Goal: Information Seeking & Learning: Learn about a topic

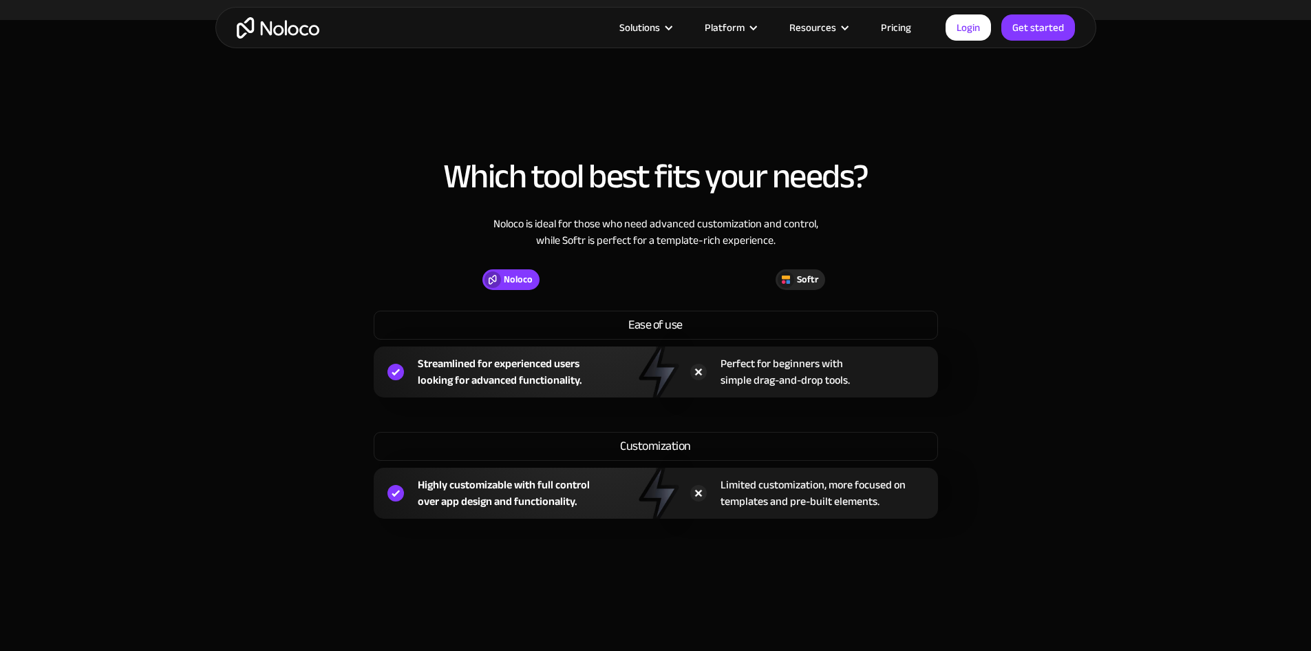
scroll to position [1101, 0]
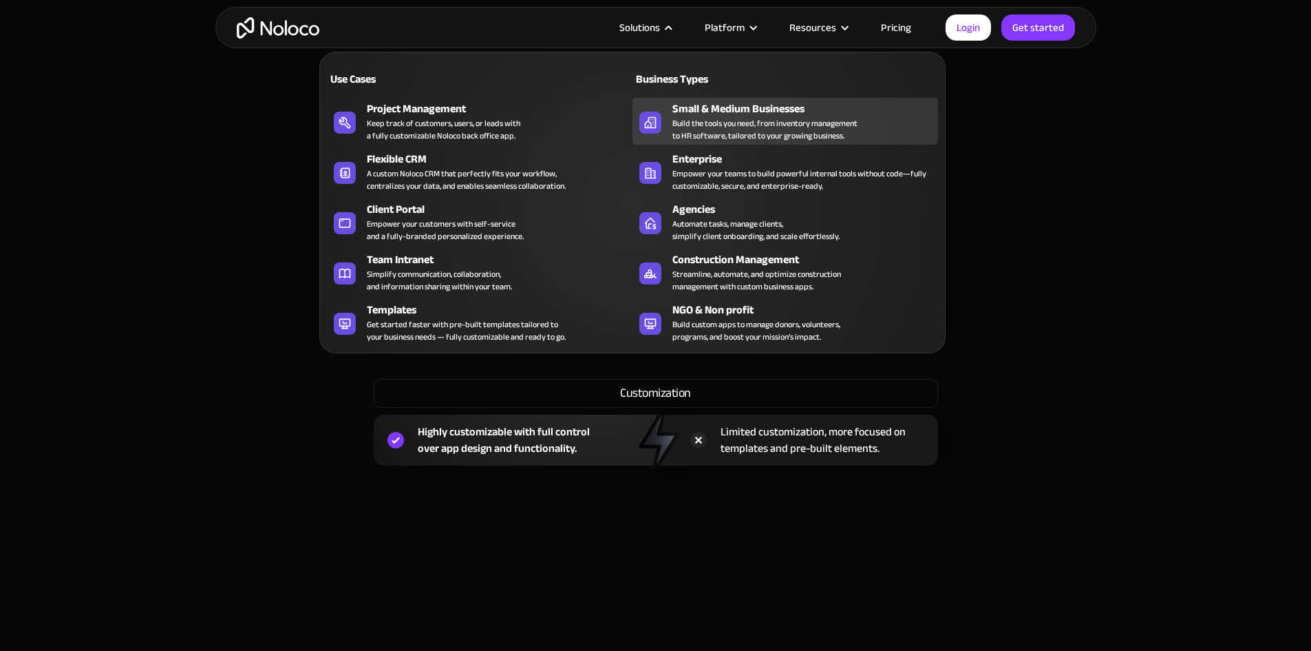
click at [793, 126] on div "Build the tools you need, from inventory management to HR software, tailored to…" at bounding box center [765, 129] width 185 height 25
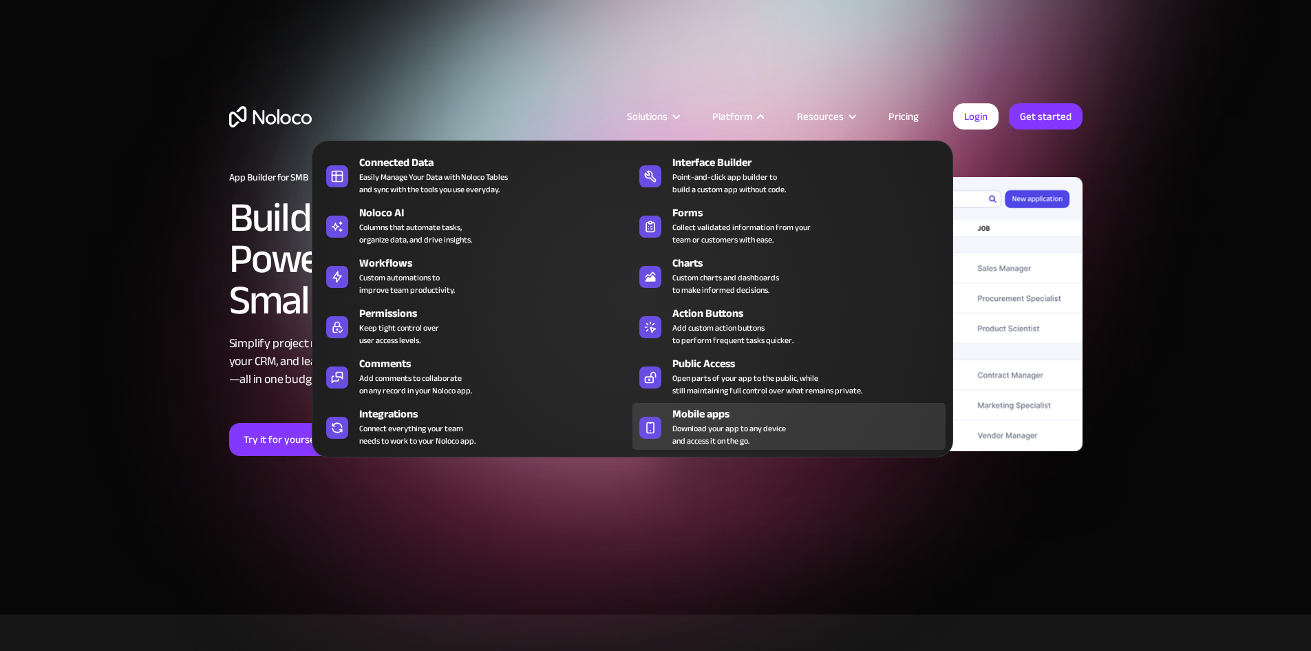
click at [728, 414] on div "Mobile apps" at bounding box center [812, 413] width 279 height 17
